Goal: Task Accomplishment & Management: Manage account settings

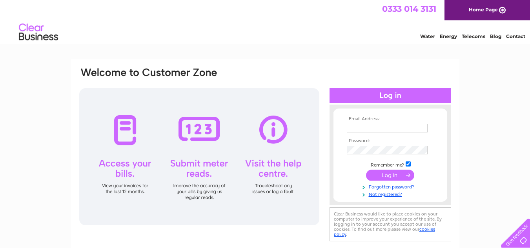
type input "ashley.gairn@style-office.co.uk"
click at [392, 175] on input "submit" at bounding box center [390, 175] width 48 height 11
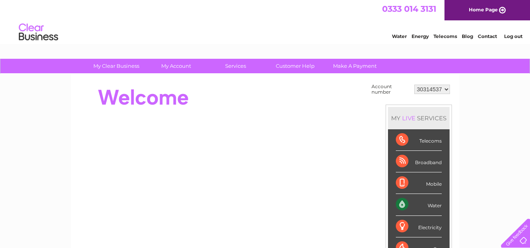
scroll to position [33, 0]
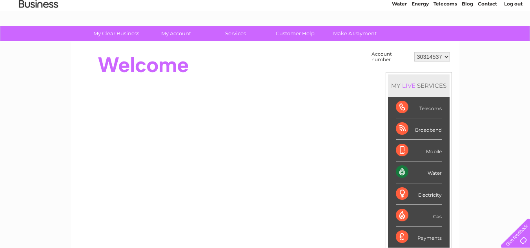
click at [400, 171] on div "Water" at bounding box center [419, 173] width 46 height 22
click at [401, 171] on div "Water" at bounding box center [419, 173] width 46 height 22
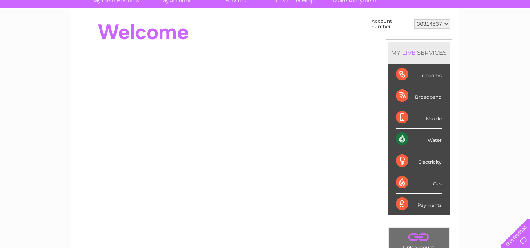
click at [400, 139] on div "Water" at bounding box center [419, 140] width 46 height 22
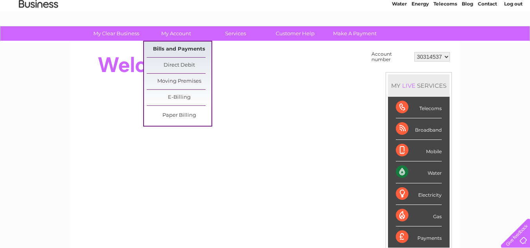
click at [171, 46] on link "Bills and Payments" at bounding box center [179, 50] width 65 height 16
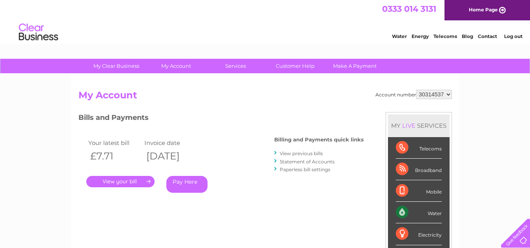
click at [122, 179] on link "." at bounding box center [120, 181] width 68 height 11
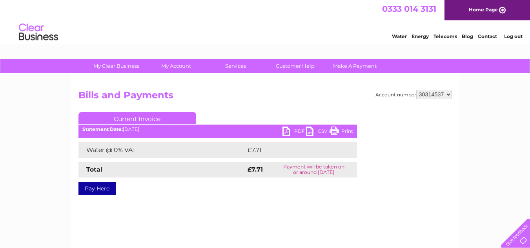
click at [287, 131] on link "PDF" at bounding box center [295, 132] width 24 height 11
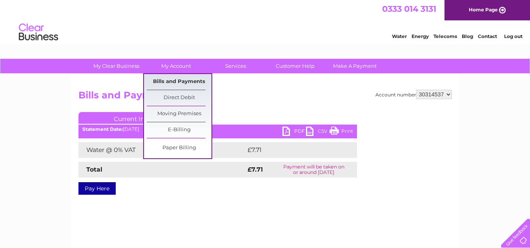
click at [174, 80] on link "Bills and Payments" at bounding box center [179, 82] width 65 height 16
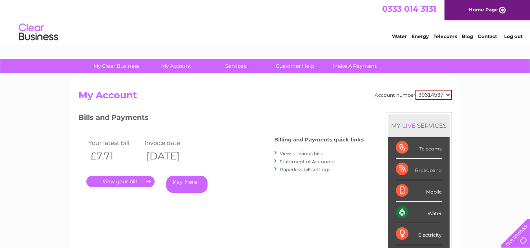
click at [300, 153] on link "View previous bills" at bounding box center [301, 154] width 43 height 6
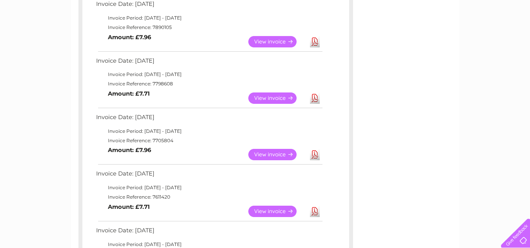
scroll to position [360, 0]
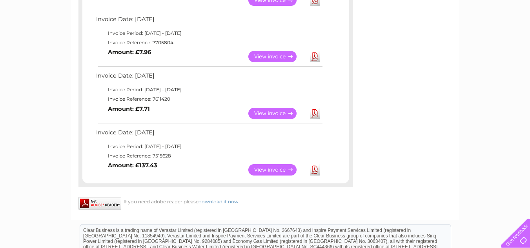
click at [265, 111] on link "View" at bounding box center [277, 113] width 58 height 11
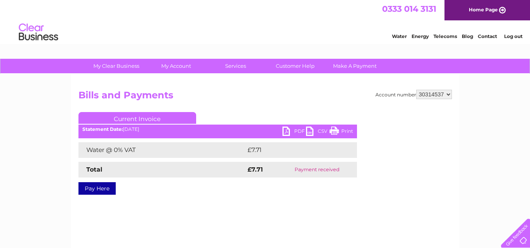
click at [449, 94] on select "30314537" at bounding box center [434, 94] width 36 height 9
click at [285, 131] on link "PDF" at bounding box center [295, 132] width 24 height 11
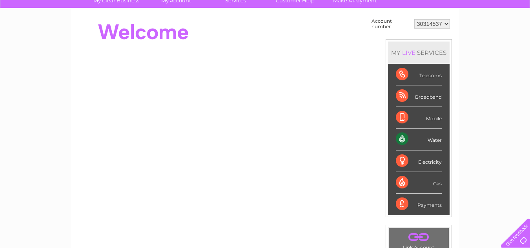
scroll to position [33, 0]
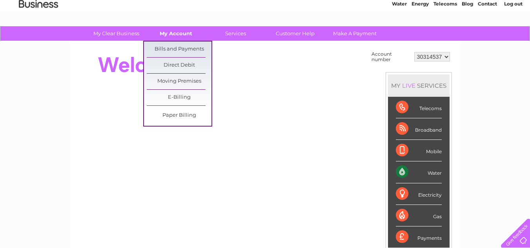
click at [172, 33] on link "My Account" at bounding box center [176, 33] width 65 height 15
click at [170, 49] on link "Bills and Payments" at bounding box center [179, 50] width 65 height 16
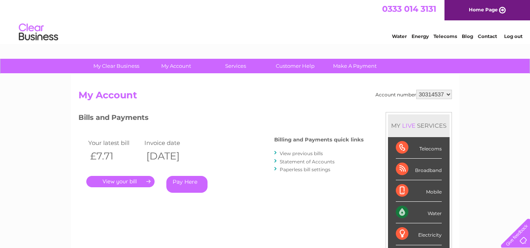
scroll to position [33, 0]
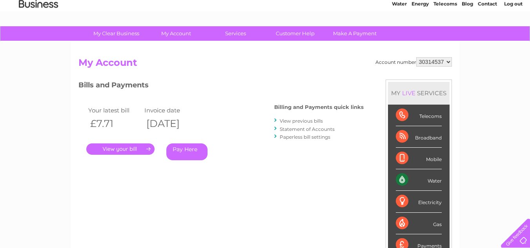
click at [305, 120] on link "View previous bills" at bounding box center [301, 121] width 43 height 6
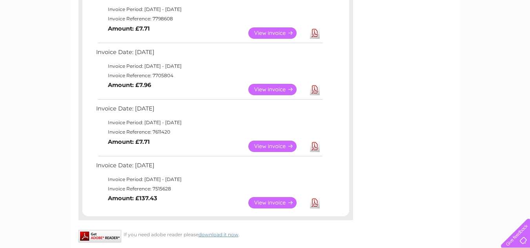
scroll to position [360, 0]
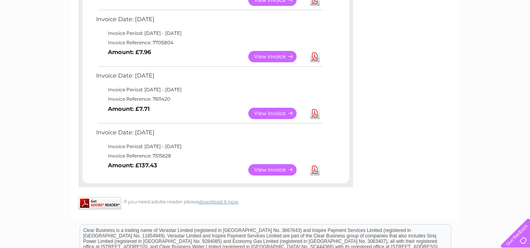
click at [276, 168] on link "View" at bounding box center [277, 169] width 58 height 11
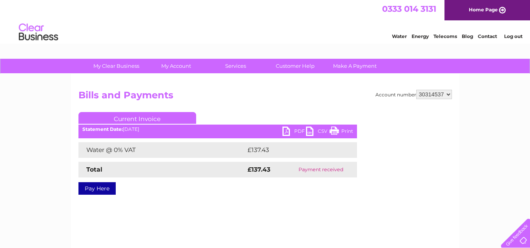
click at [288, 130] on link "PDF" at bounding box center [295, 132] width 24 height 11
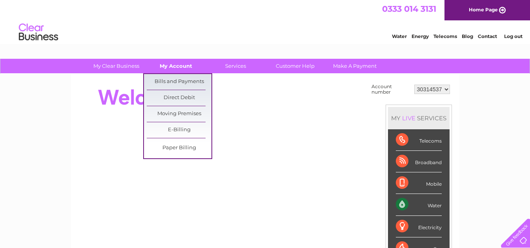
click at [175, 63] on link "My Account" at bounding box center [176, 66] width 65 height 15
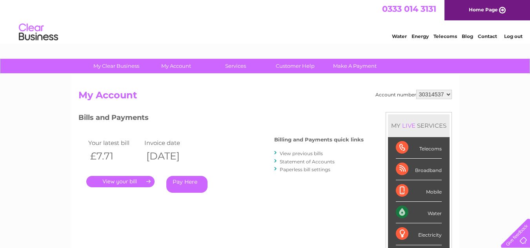
click at [306, 154] on link "View previous bills" at bounding box center [301, 154] width 43 height 6
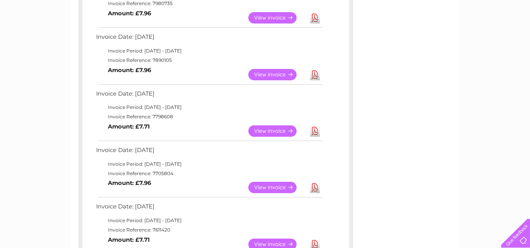
scroll to position [294, 0]
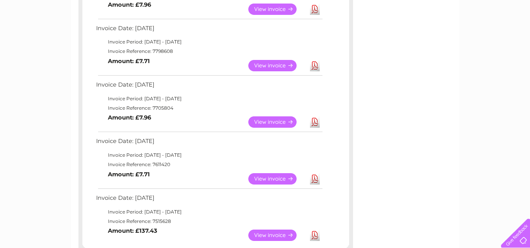
drag, startPoint x: 152, startPoint y: 106, endPoint x: 176, endPoint y: 109, distance: 23.7
click at [176, 109] on td "Invoice Reference: 7705804" at bounding box center [209, 108] width 230 height 9
copy td "7705804"
click at [282, 121] on link "View" at bounding box center [277, 122] width 58 height 11
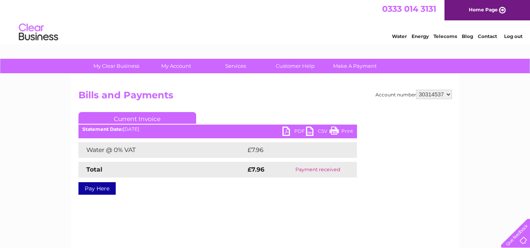
click at [288, 128] on link "PDF" at bounding box center [295, 132] width 24 height 11
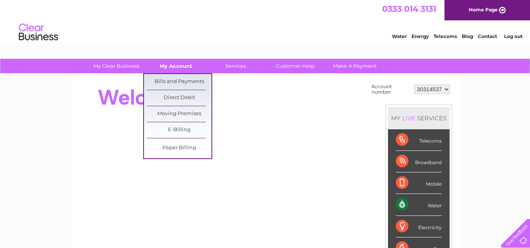
click at [172, 65] on link "My Account" at bounding box center [176, 66] width 65 height 15
click at [171, 80] on link "Bills and Payments" at bounding box center [179, 82] width 65 height 16
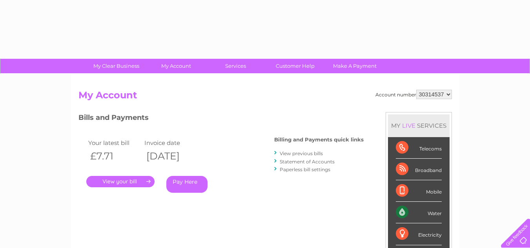
click at [286, 153] on link "View previous bills" at bounding box center [301, 154] width 43 height 6
click at [284, 152] on link "View previous bills" at bounding box center [301, 154] width 43 height 6
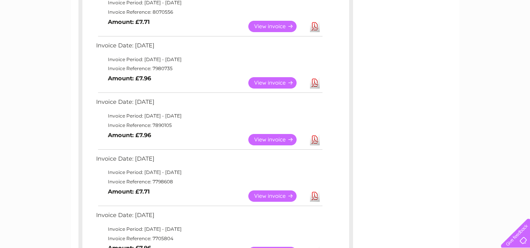
scroll to position [229, 0]
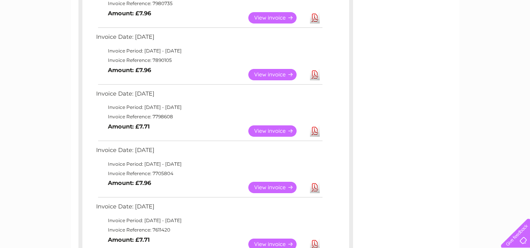
drag, startPoint x: 152, startPoint y: 115, endPoint x: 179, endPoint y: 118, distance: 27.6
click at [179, 118] on td "Invoice Reference: 7798608" at bounding box center [209, 116] width 230 height 9
copy td "7798608"
click at [157, 59] on td "Invoice Reference: 7890105" at bounding box center [209, 60] width 230 height 9
drag, startPoint x: 151, startPoint y: 60, endPoint x: 177, endPoint y: 60, distance: 25.9
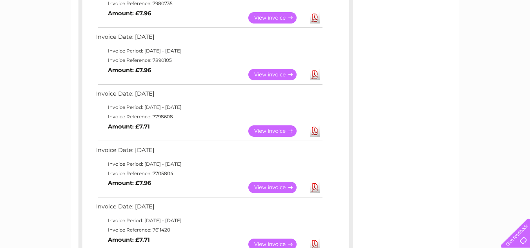
click at [179, 60] on td "Invoice Reference: 7890105" at bounding box center [209, 60] width 230 height 9
copy td "7890105"
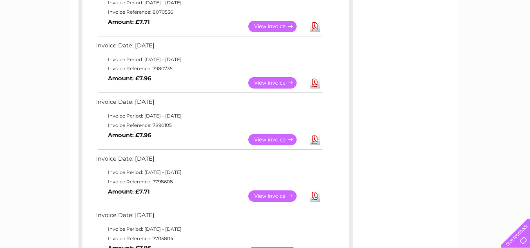
scroll to position [131, 0]
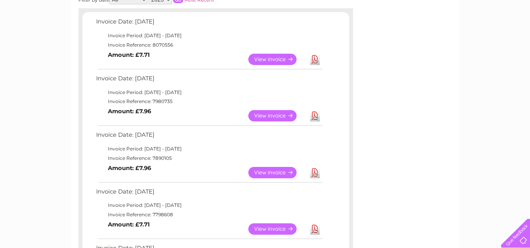
drag, startPoint x: 151, startPoint y: 101, endPoint x: 174, endPoint y: 101, distance: 22.8
click at [174, 101] on td "Invoice Reference: 7980735" at bounding box center [209, 101] width 230 height 9
copy td "7980735"
